Goal: Task Accomplishment & Management: Manage account settings

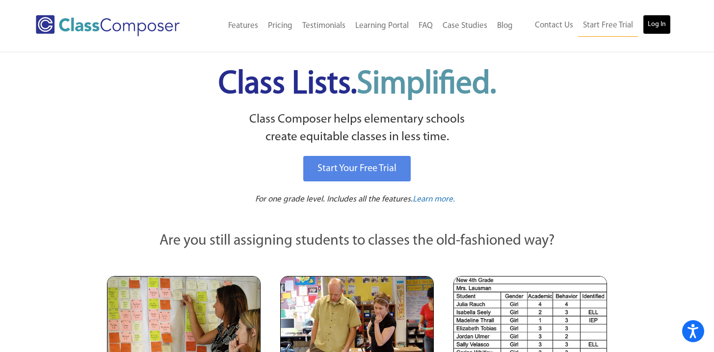
click at [658, 20] on link "Log In" at bounding box center [657, 25] width 28 height 20
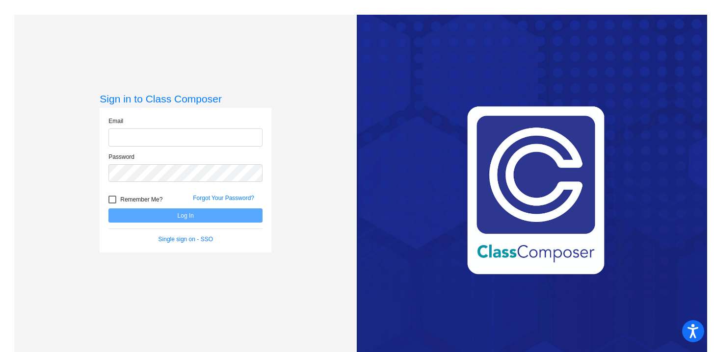
type input "[PERSON_NAME][EMAIL_ADDRESS][PERSON_NAME][DOMAIN_NAME]"
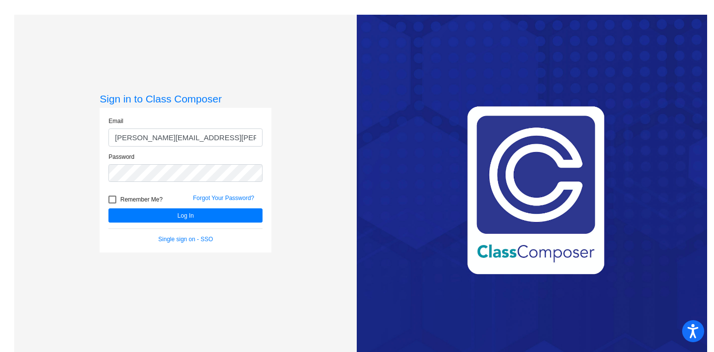
click at [185, 208] on div "Forgot Your Password?" at bounding box center [227, 201] width 84 height 15
click at [179, 215] on button "Log In" at bounding box center [185, 216] width 154 height 14
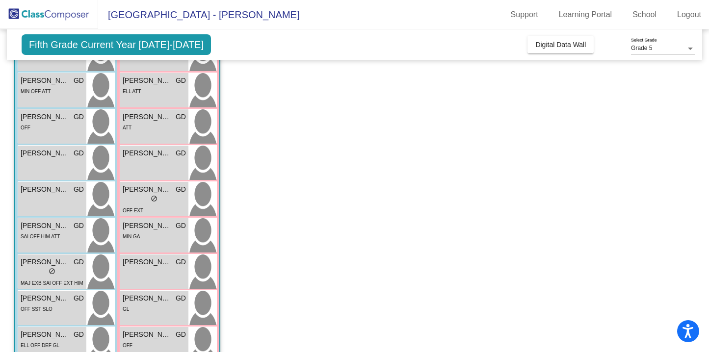
scroll to position [270, 0]
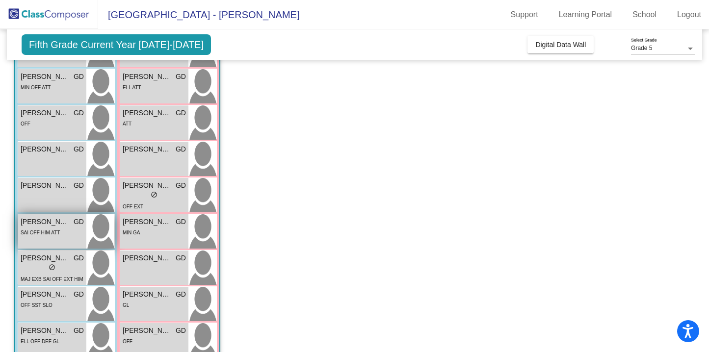
click at [56, 226] on span "[PERSON_NAME] [PERSON_NAME]" at bounding box center [45, 222] width 49 height 10
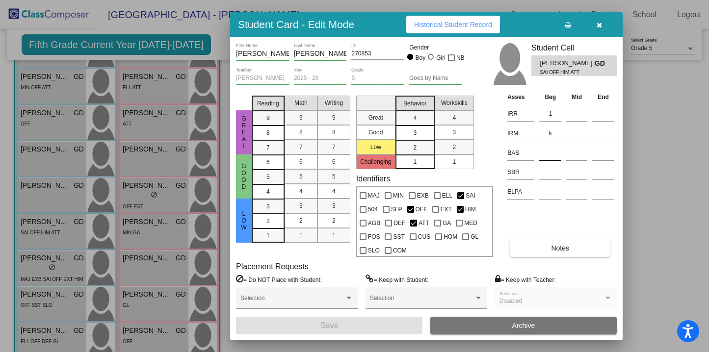
click at [552, 159] on input at bounding box center [550, 153] width 22 height 15
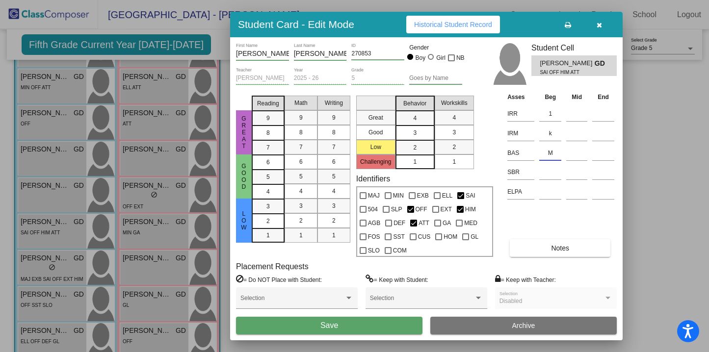
type input "M"
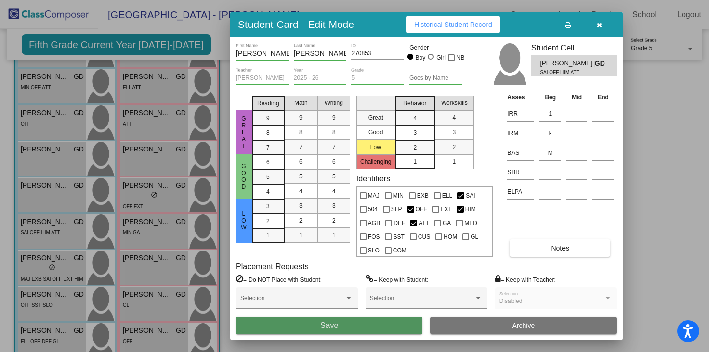
click at [369, 325] on button "Save" at bounding box center [329, 326] width 186 height 18
